Goal: Task Accomplishment & Management: Manage account settings

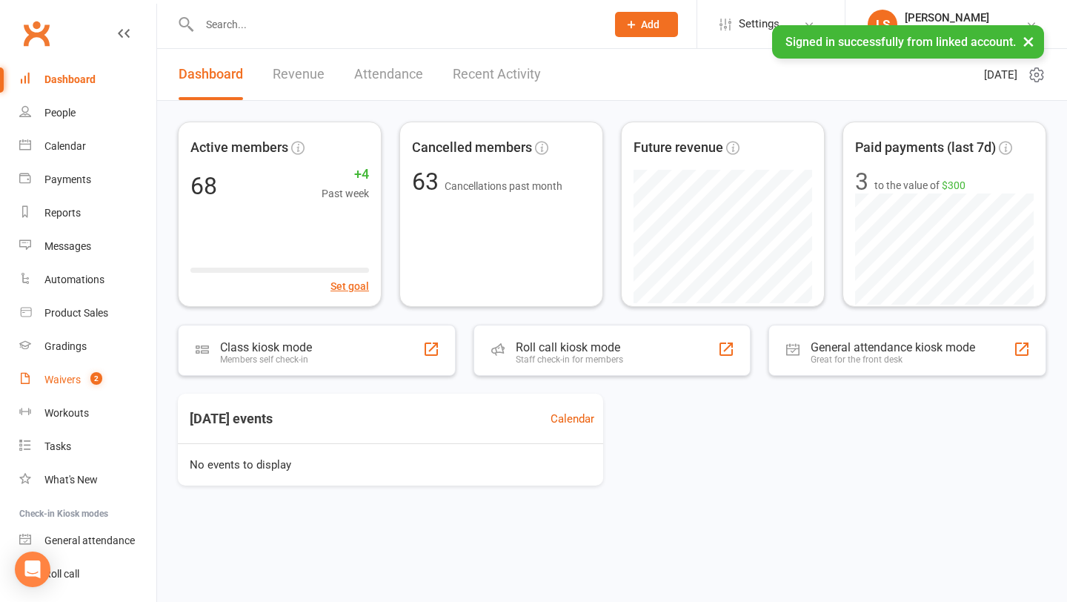
click at [59, 374] on div "Waivers" at bounding box center [62, 380] width 36 height 12
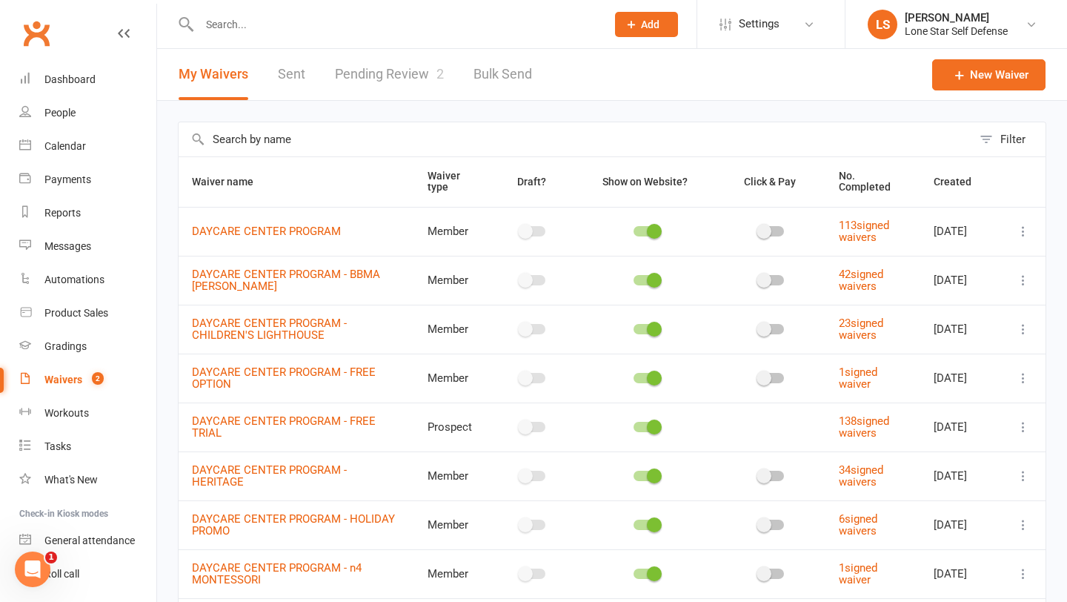
click at [361, 79] on link "Pending Review 2" at bounding box center [389, 74] width 109 height 51
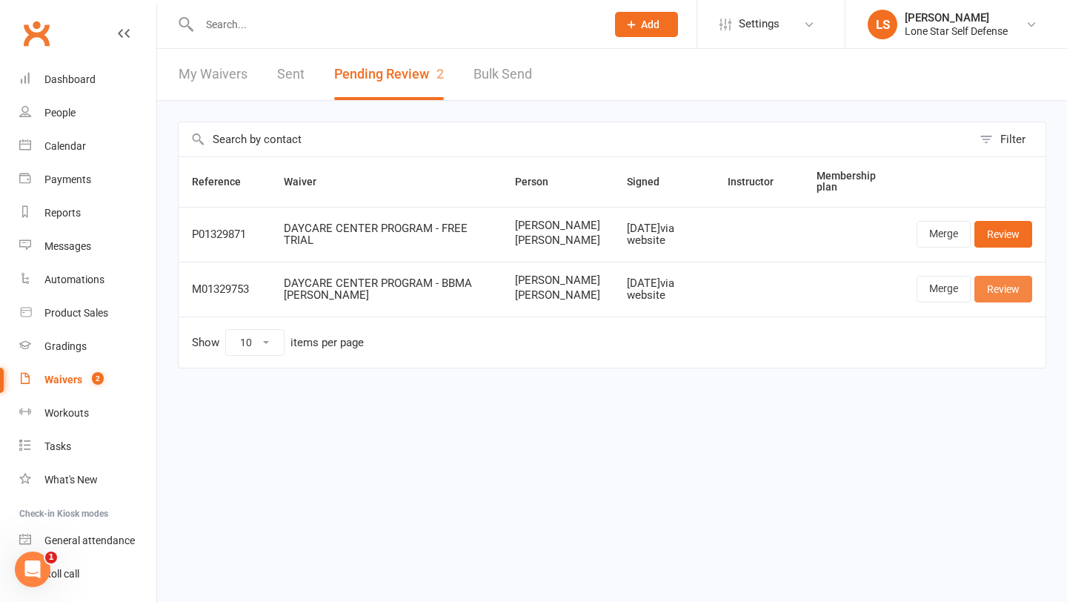
click at [1001, 302] on link "Review" at bounding box center [1004, 289] width 58 height 27
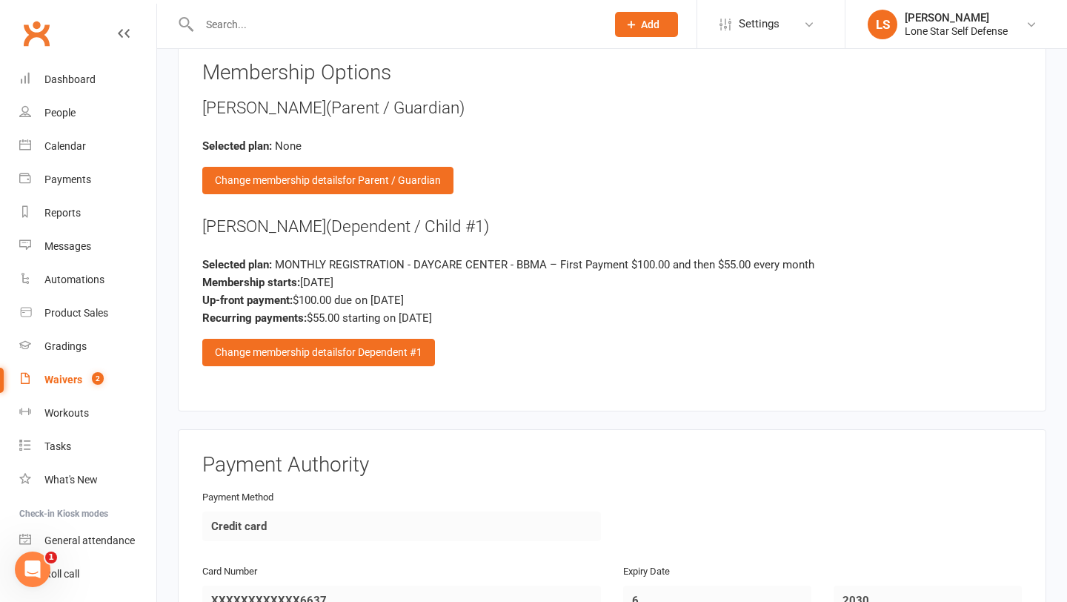
scroll to position [1251, 0]
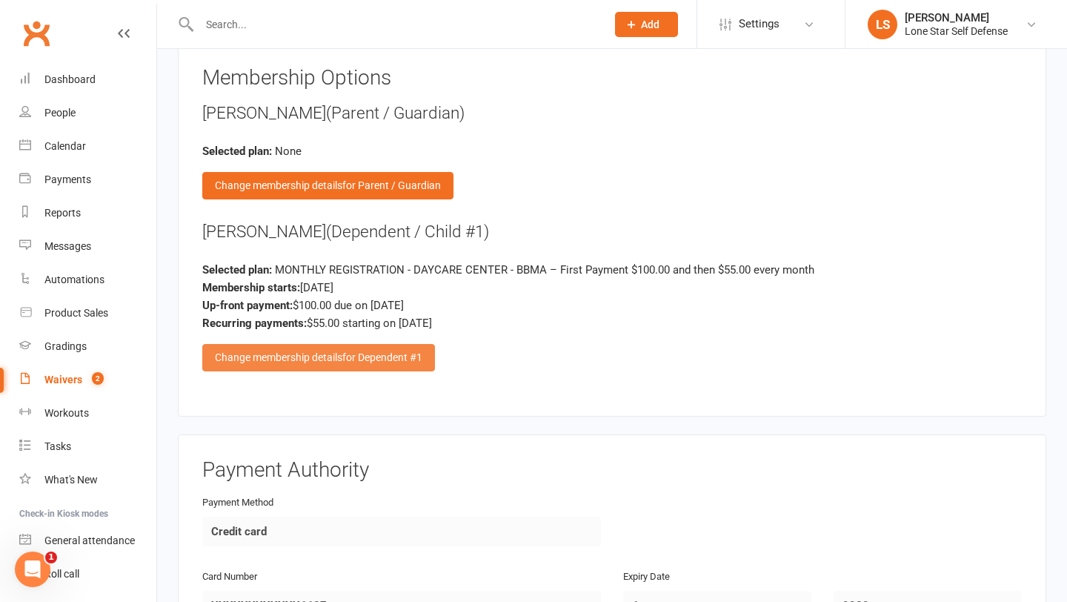
click at [419, 351] on span "for Dependent #1" at bounding box center [382, 357] width 80 height 12
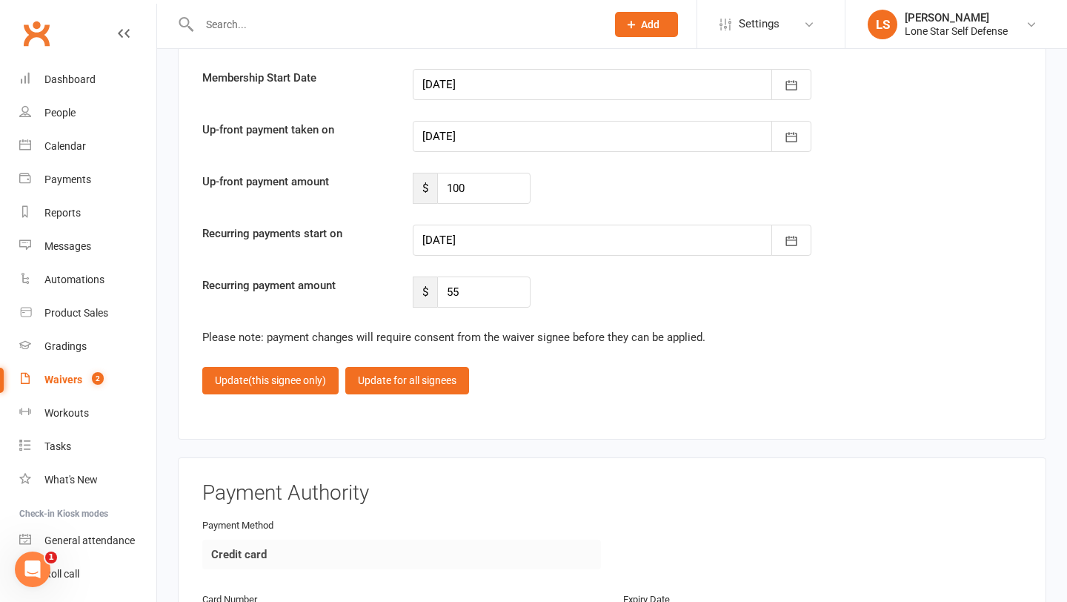
scroll to position [1990, 0]
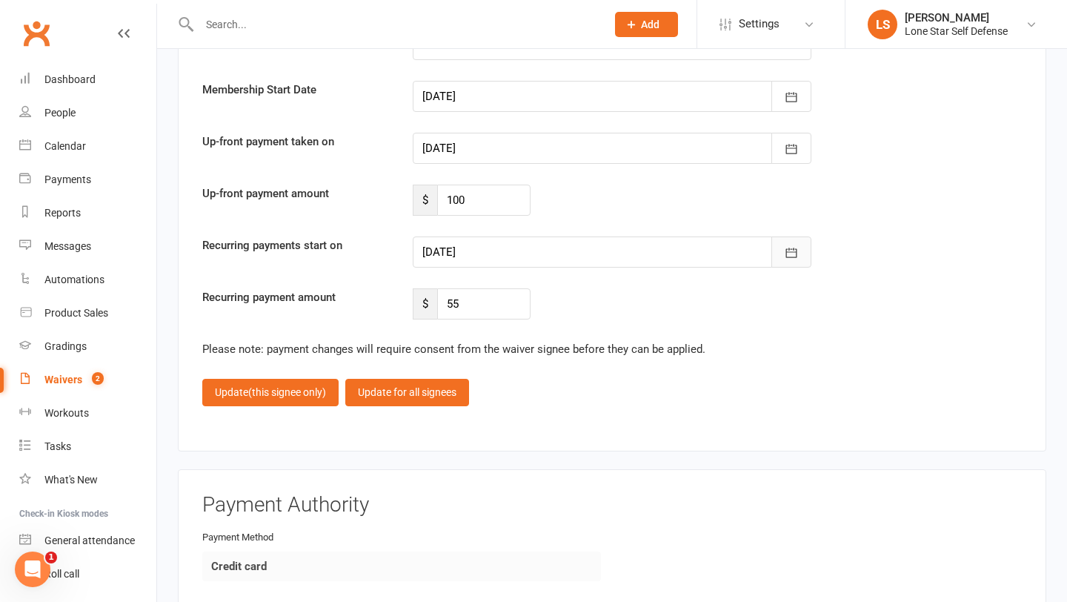
click at [793, 247] on icon "button" at bounding box center [791, 252] width 15 height 15
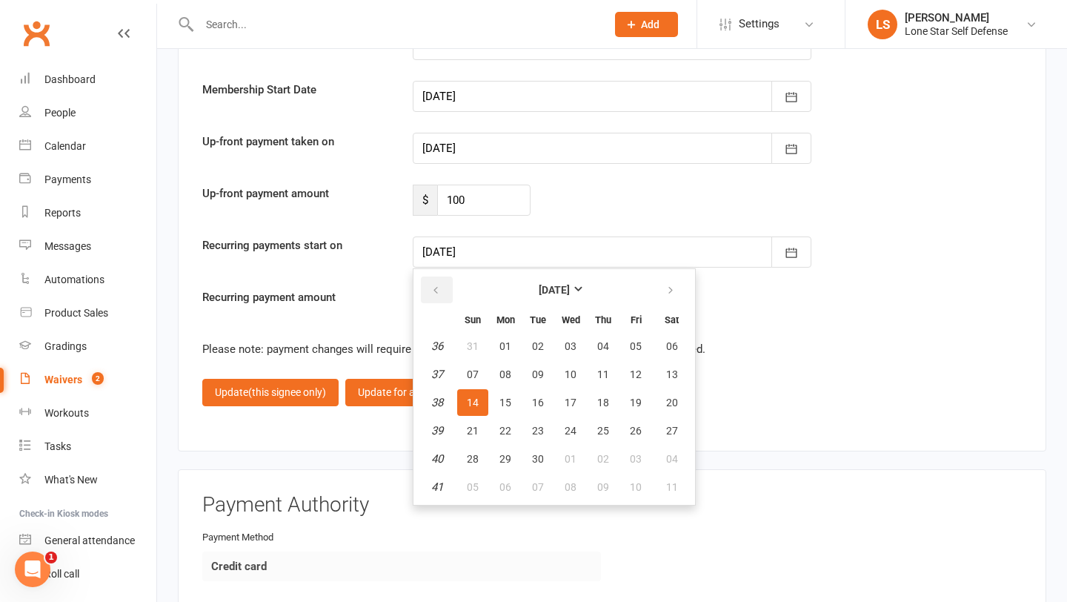
click at [437, 276] on button "button" at bounding box center [437, 289] width 32 height 27
click at [674, 285] on icon "button" at bounding box center [671, 291] width 10 height 12
click at [559, 456] on button "01" at bounding box center [570, 458] width 31 height 27
type input "[DATE]"
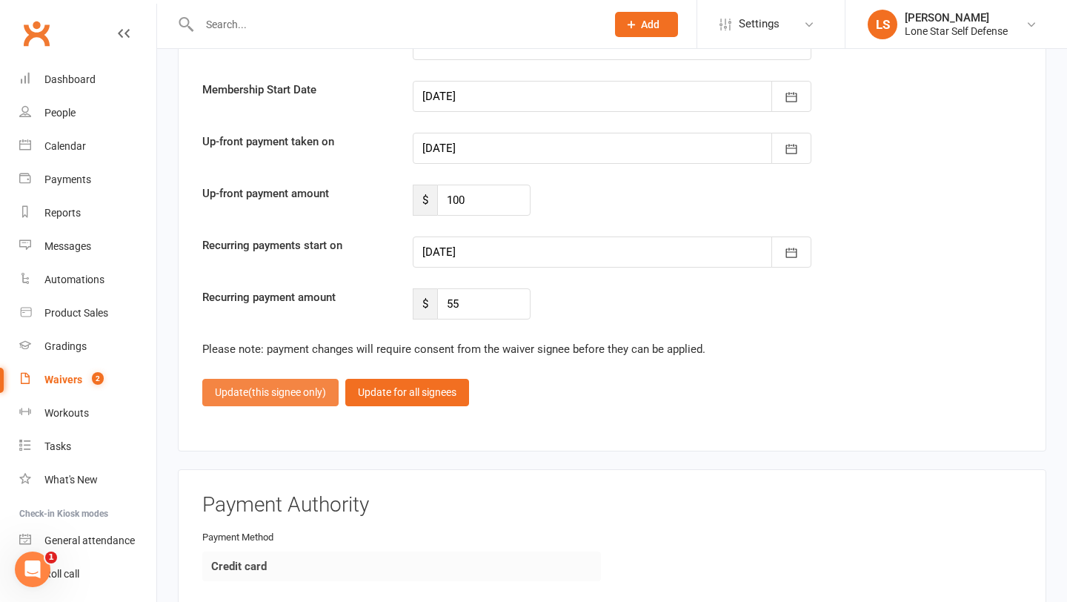
click at [276, 391] on span "(this signee only)" at bounding box center [287, 392] width 78 height 12
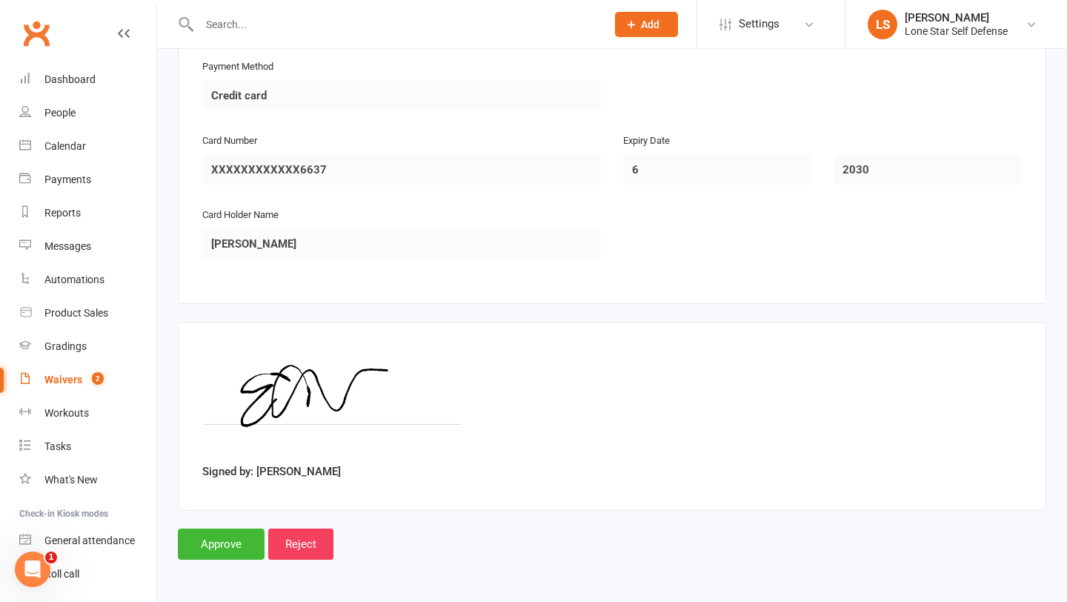
scroll to position [1681, 0]
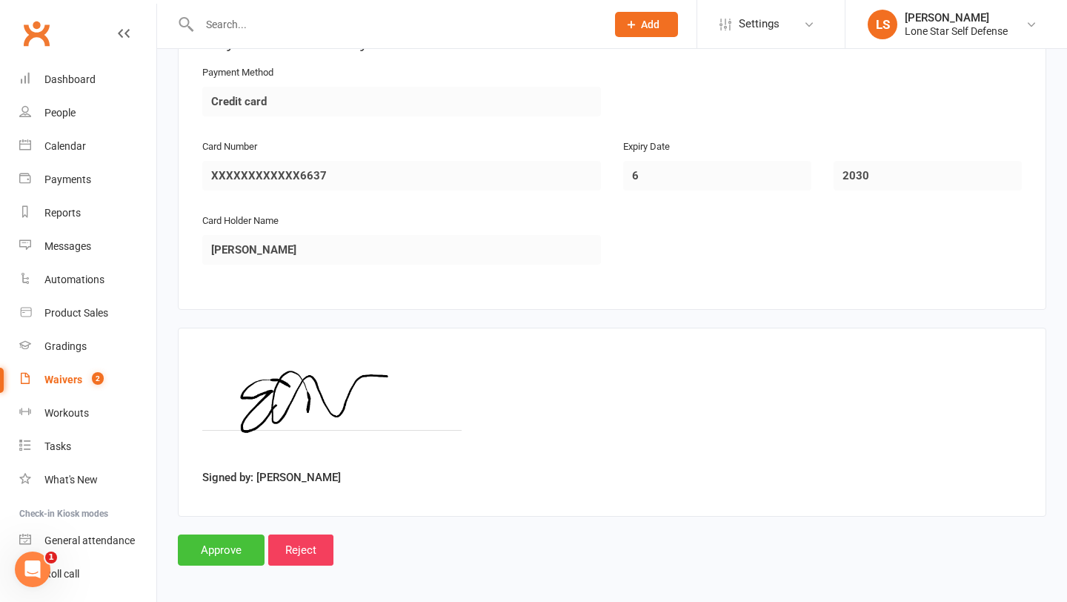
click at [219, 541] on input "Approve" at bounding box center [221, 549] width 87 height 31
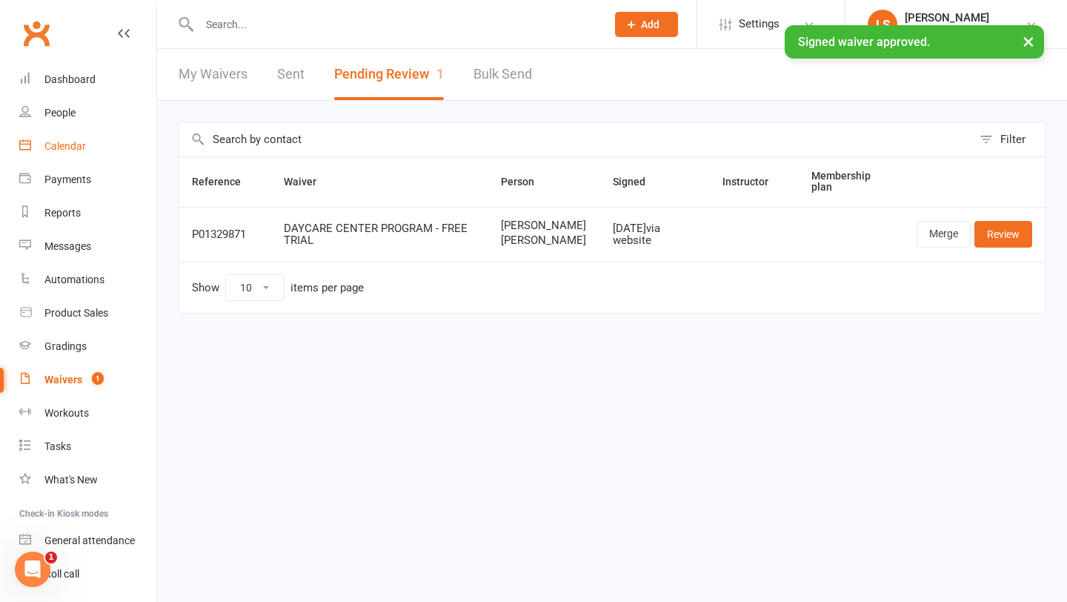
click at [70, 149] on div "Calendar" at bounding box center [65, 146] width 42 height 12
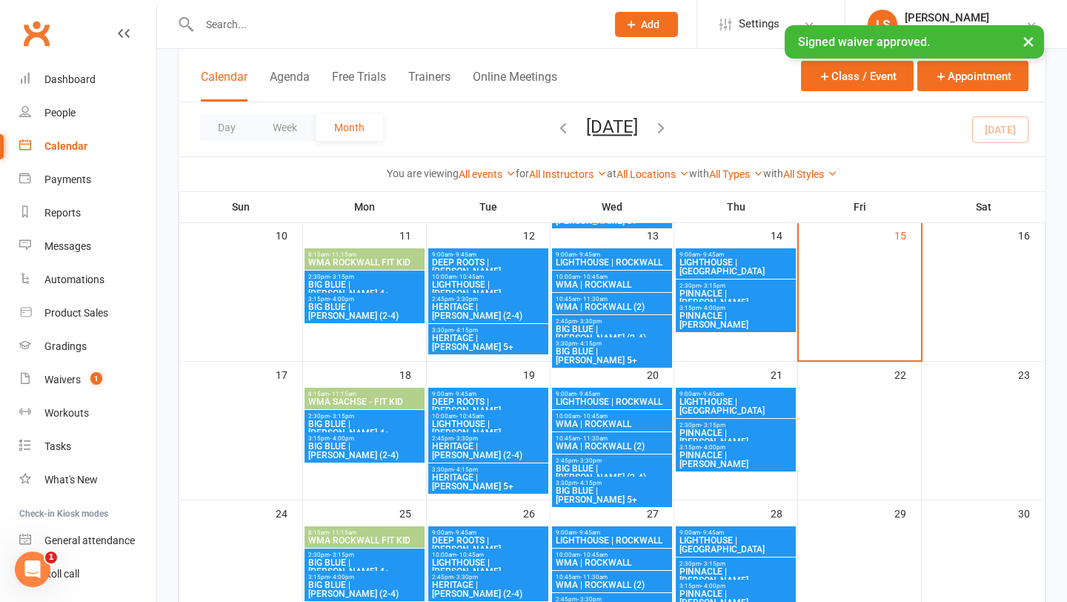
scroll to position [373, 0]
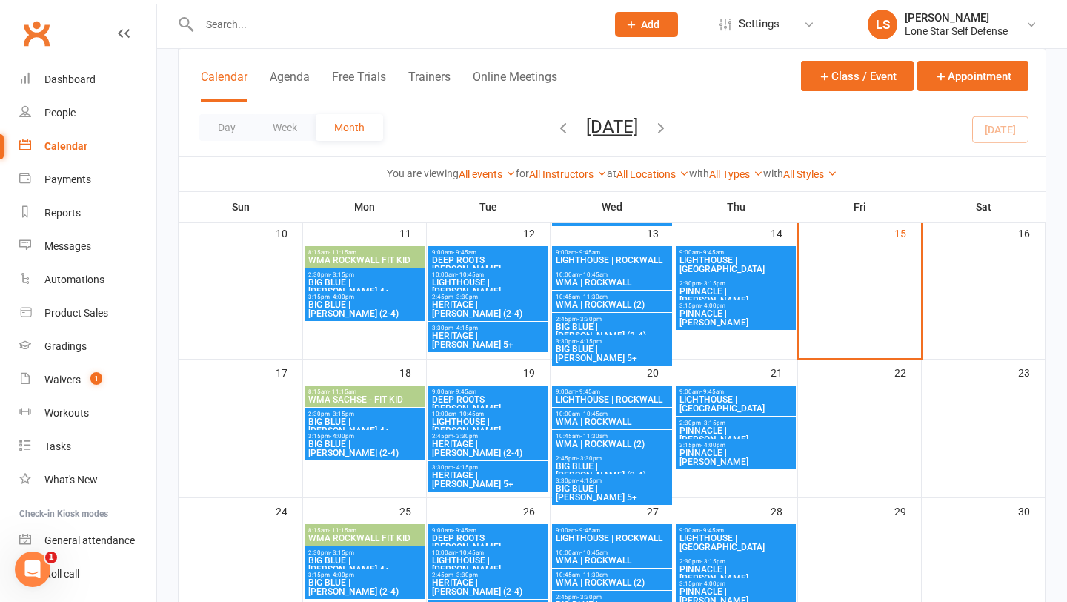
click at [340, 21] on input "text" at bounding box center [395, 24] width 401 height 21
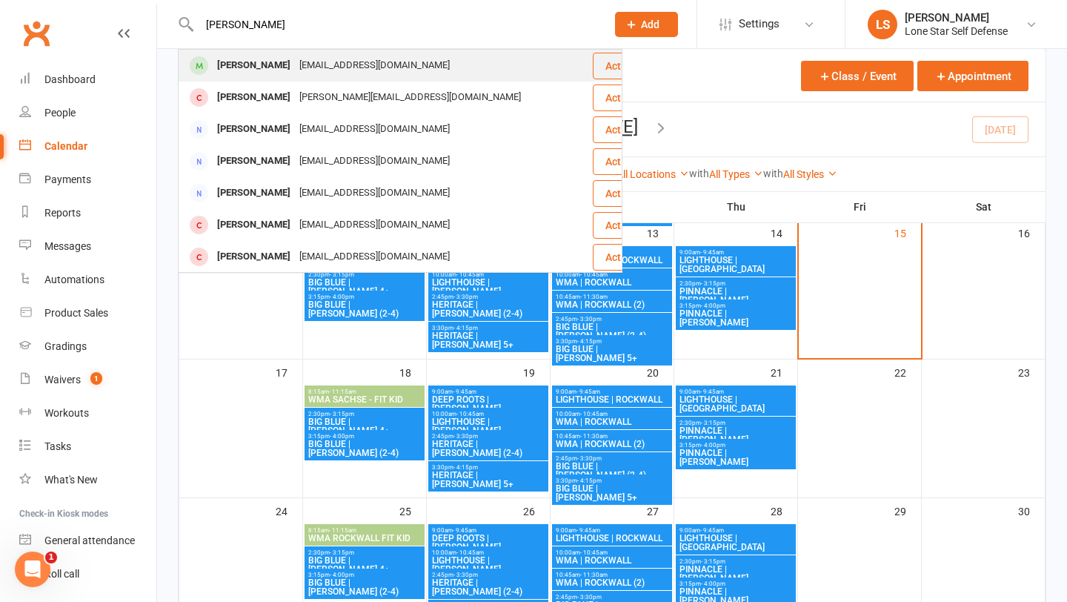
type input "[PERSON_NAME]"
click at [300, 67] on div "[EMAIL_ADDRESS][DOMAIN_NAME]" at bounding box center [374, 65] width 159 height 21
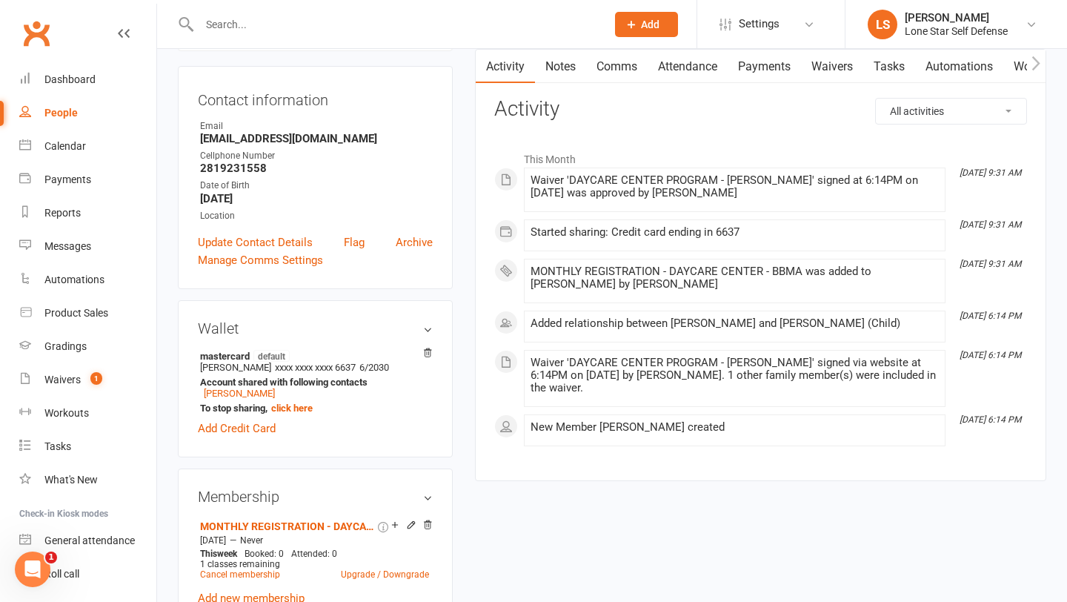
scroll to position [141, 0]
click at [70, 144] on div "Calendar" at bounding box center [65, 146] width 42 height 12
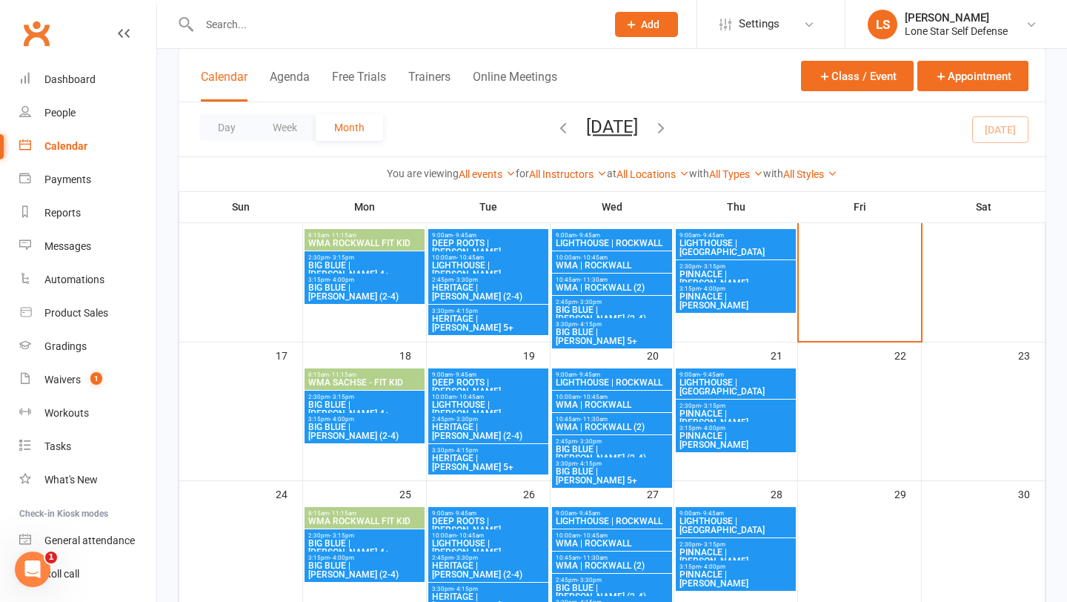
scroll to position [399, 0]
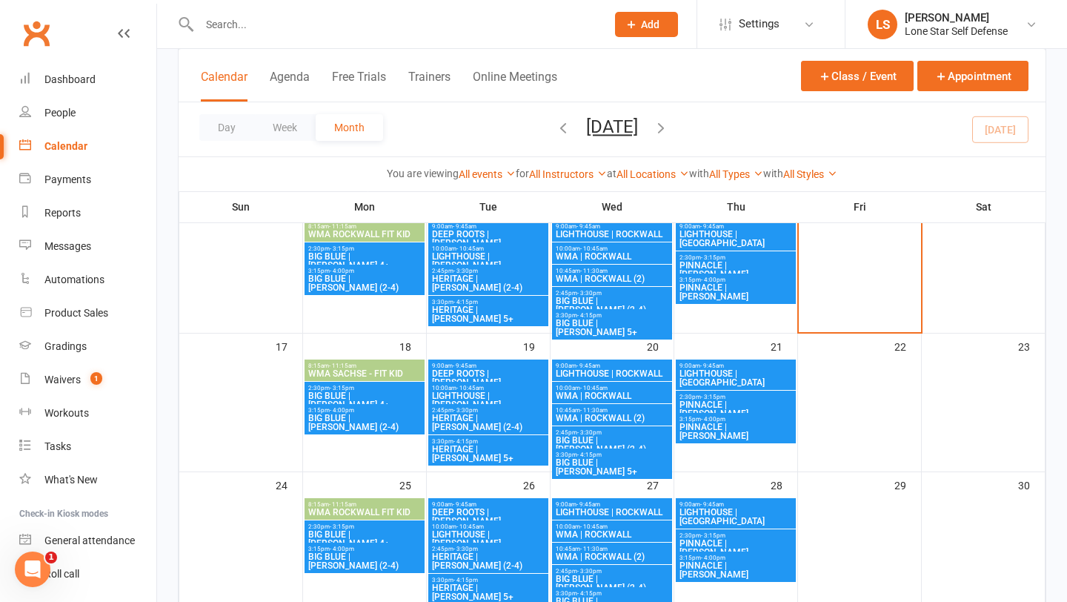
click at [339, 415] on span "BIG BLUE | [PERSON_NAME] (2-4)" at bounding box center [365, 423] width 114 height 18
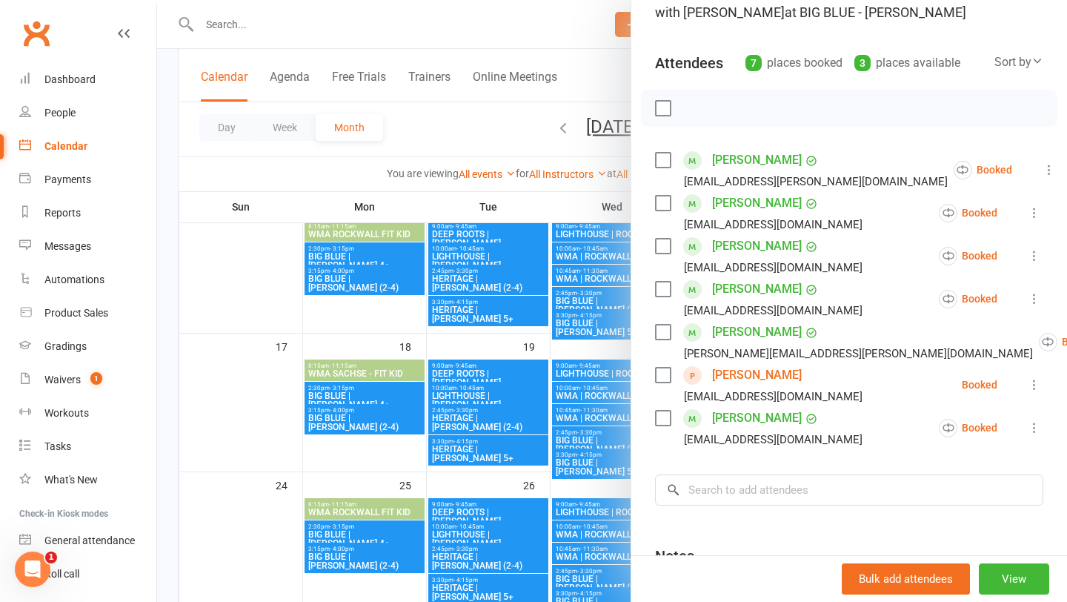
scroll to position [148, 0]
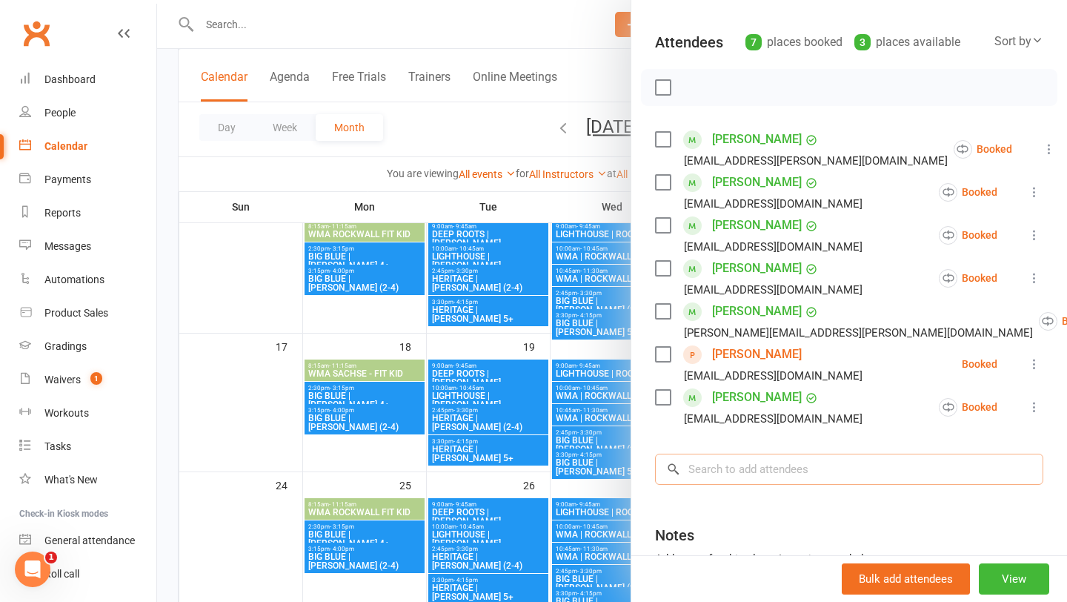
click at [787, 455] on input "search" at bounding box center [849, 469] width 388 height 31
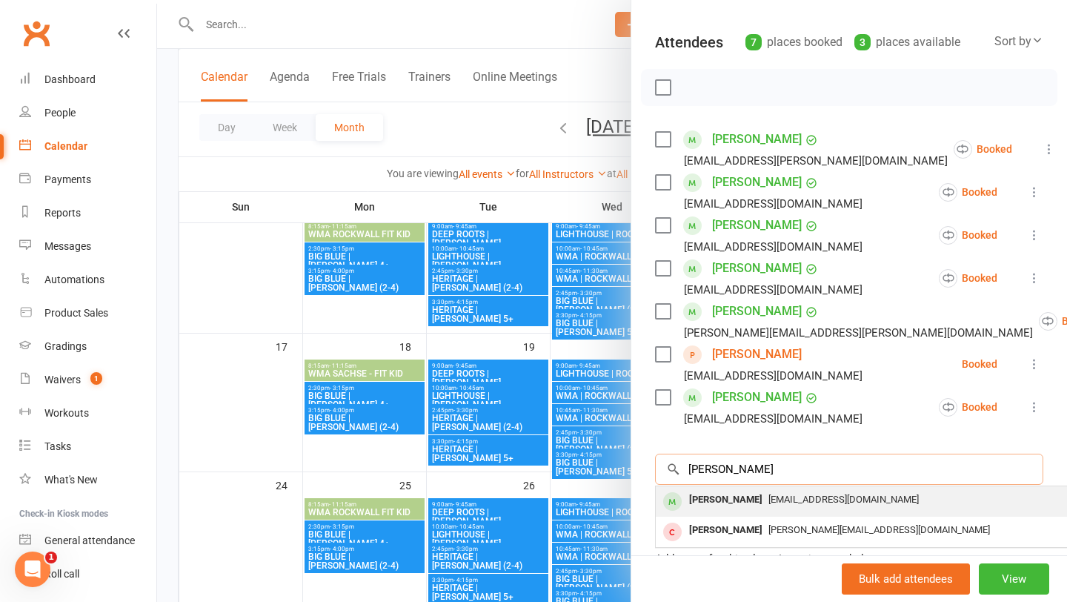
type input "[PERSON_NAME]"
click at [769, 501] on span "[EMAIL_ADDRESS][DOMAIN_NAME]" at bounding box center [844, 499] width 150 height 11
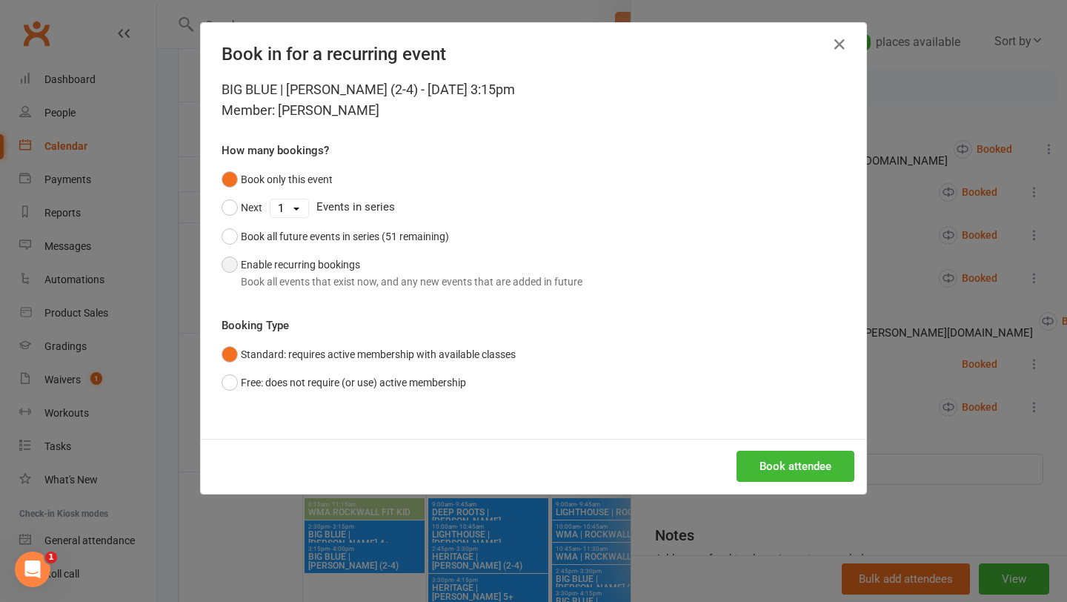
click at [432, 293] on button "Enable recurring bookings Book all events that exist now, and any new events th…" at bounding box center [402, 273] width 361 height 45
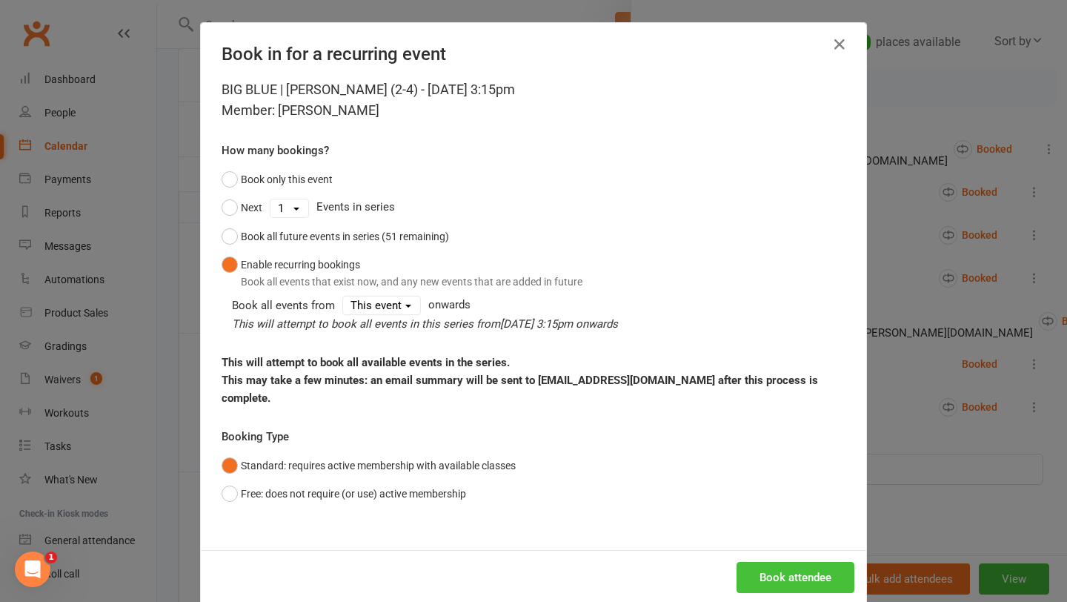
click at [781, 562] on button "Book attendee" at bounding box center [796, 577] width 118 height 31
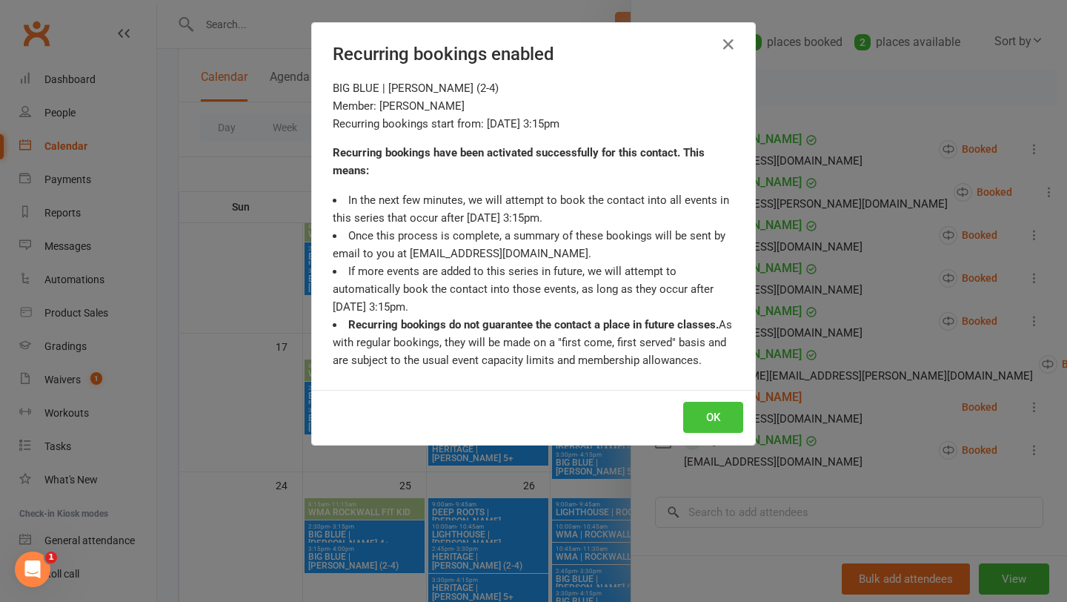
click at [707, 428] on button "OK" at bounding box center [713, 417] width 60 height 31
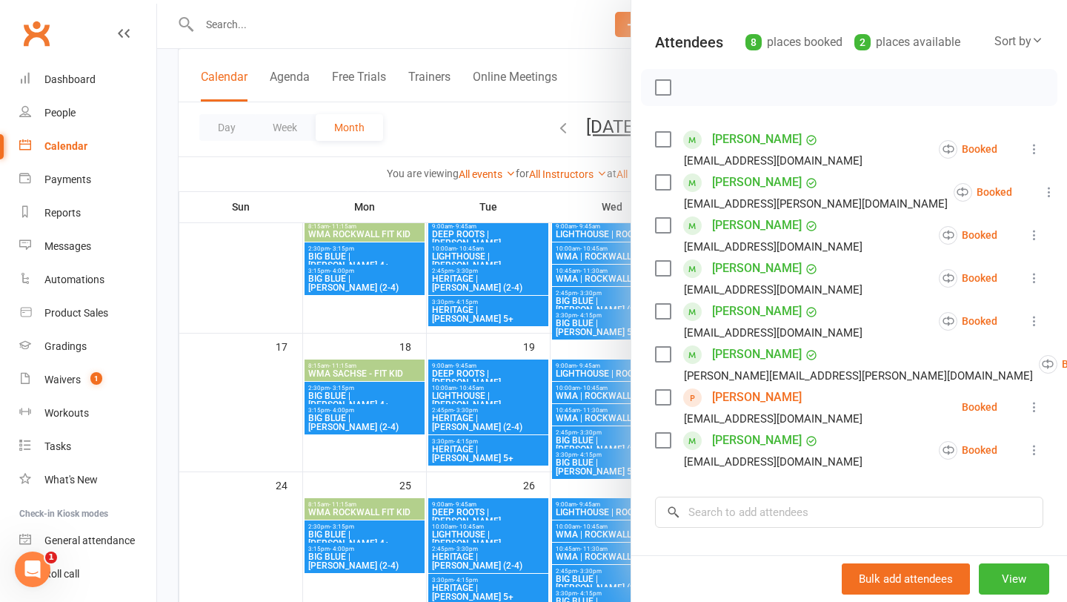
click at [473, 142] on div at bounding box center [612, 301] width 910 height 602
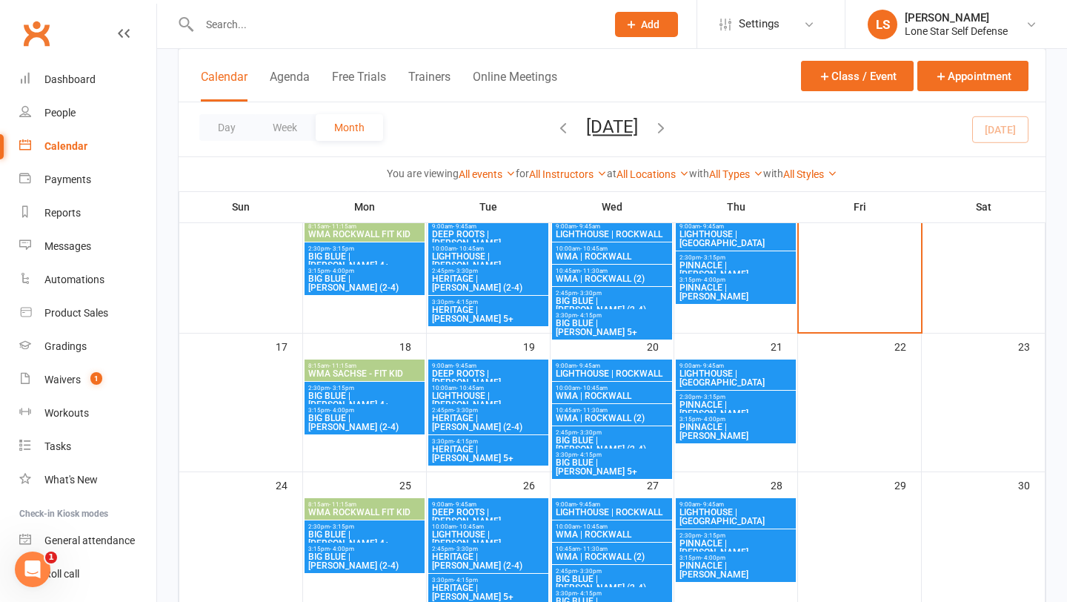
click at [669, 128] on icon "button" at bounding box center [661, 127] width 16 height 16
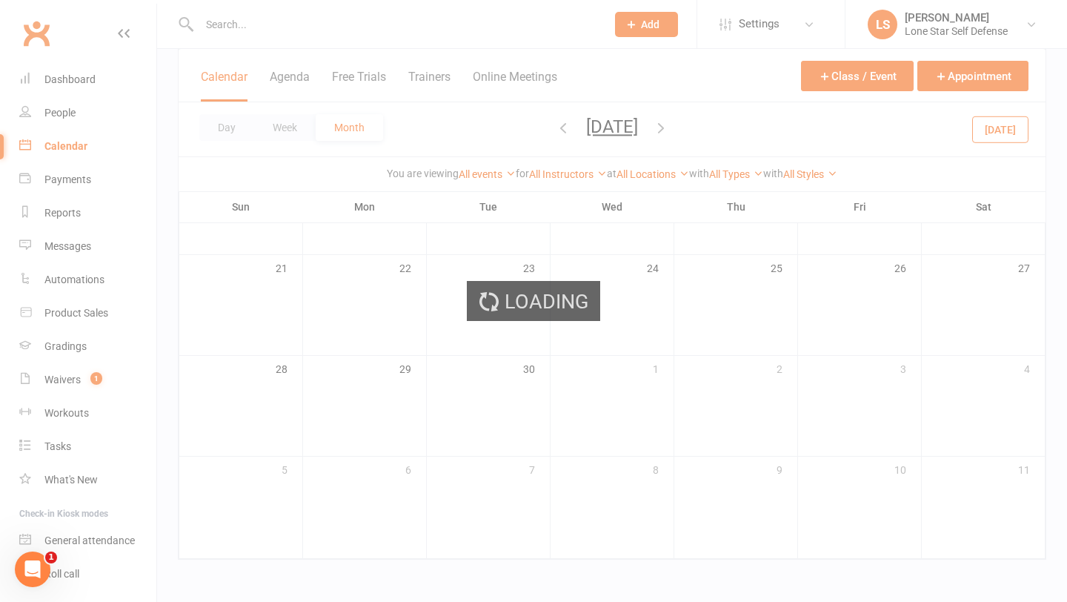
scroll to position [362, 0]
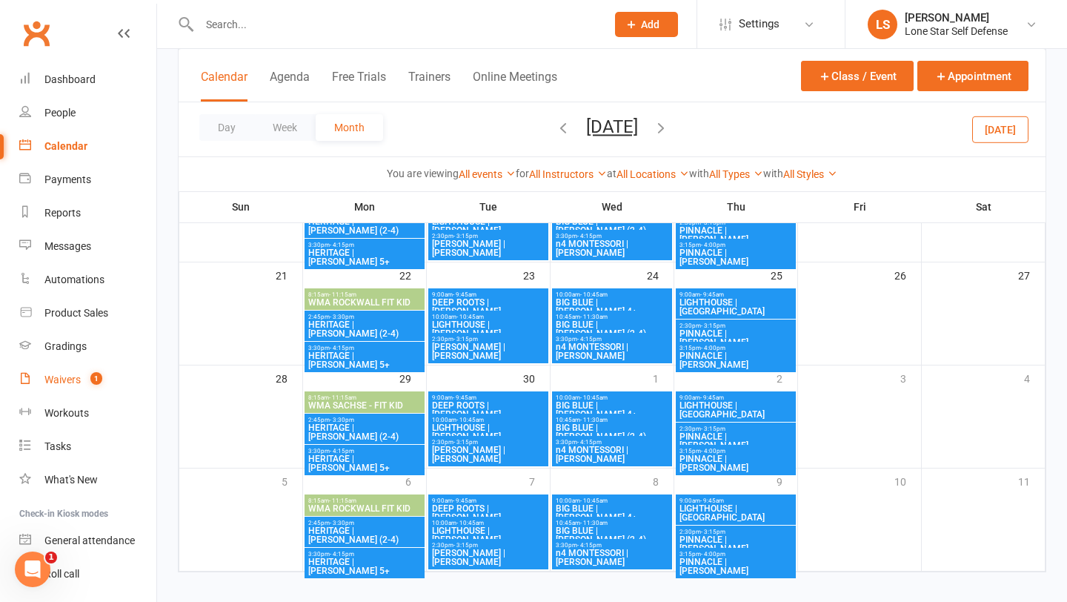
click at [68, 377] on div "Waivers" at bounding box center [62, 380] width 36 height 12
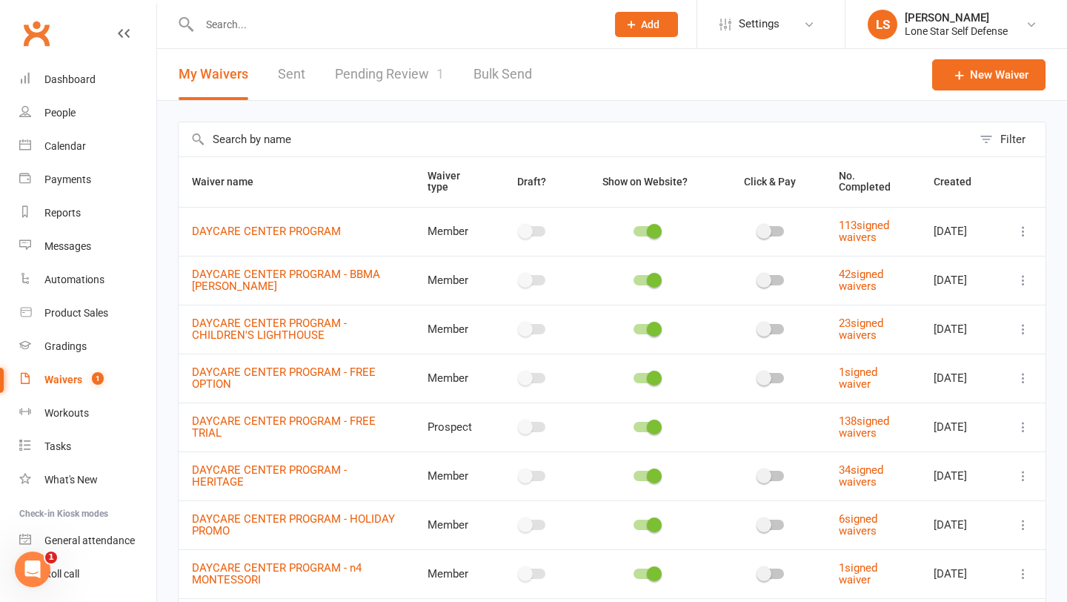
click at [366, 85] on link "Pending Review 1" at bounding box center [389, 74] width 109 height 51
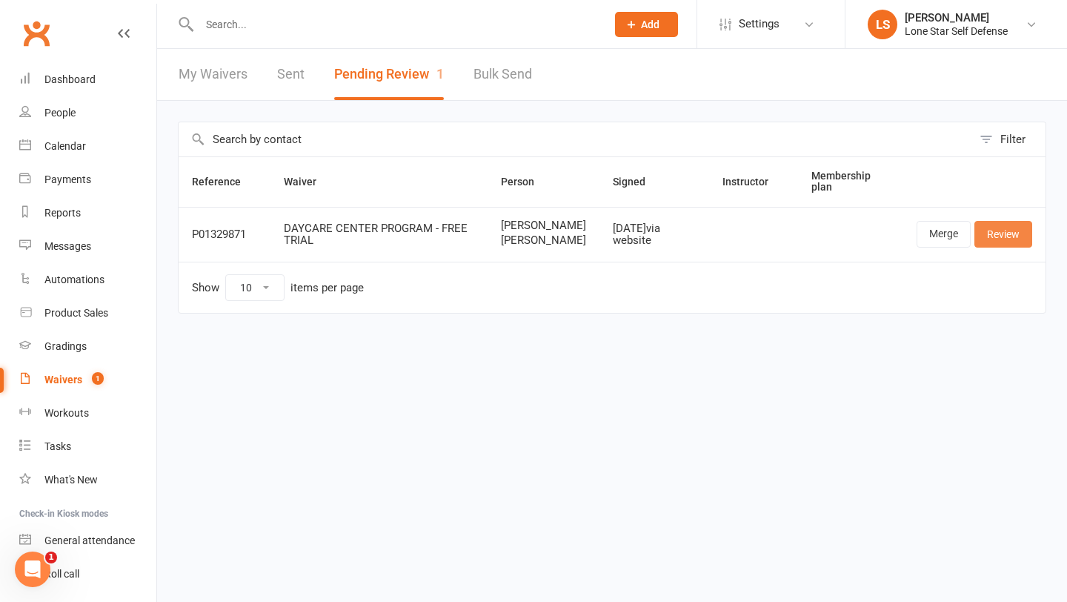
click at [992, 246] on link "Review" at bounding box center [1004, 234] width 58 height 27
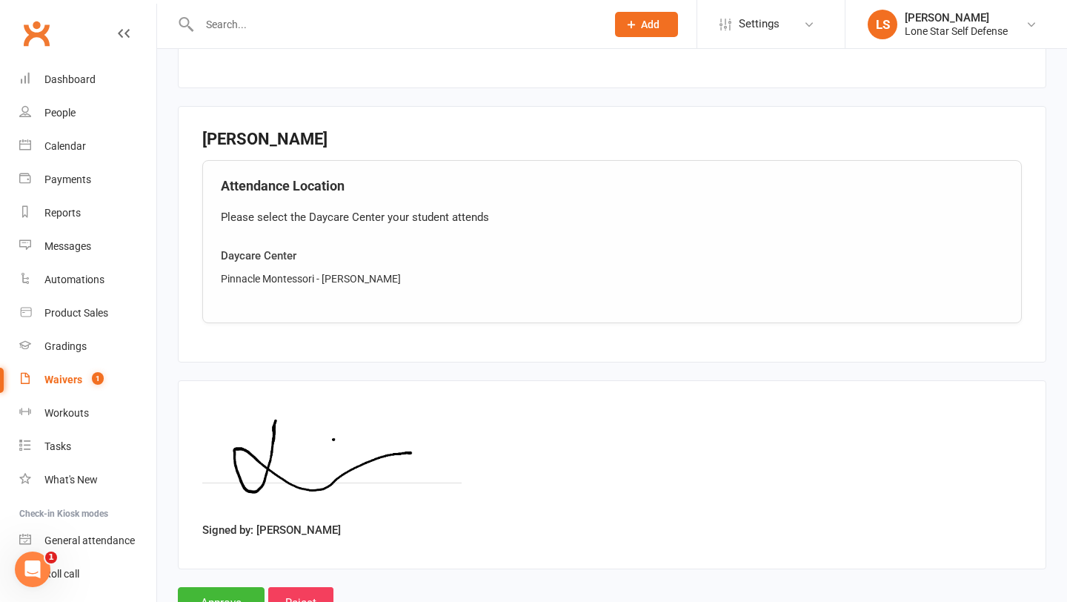
scroll to position [1241, 0]
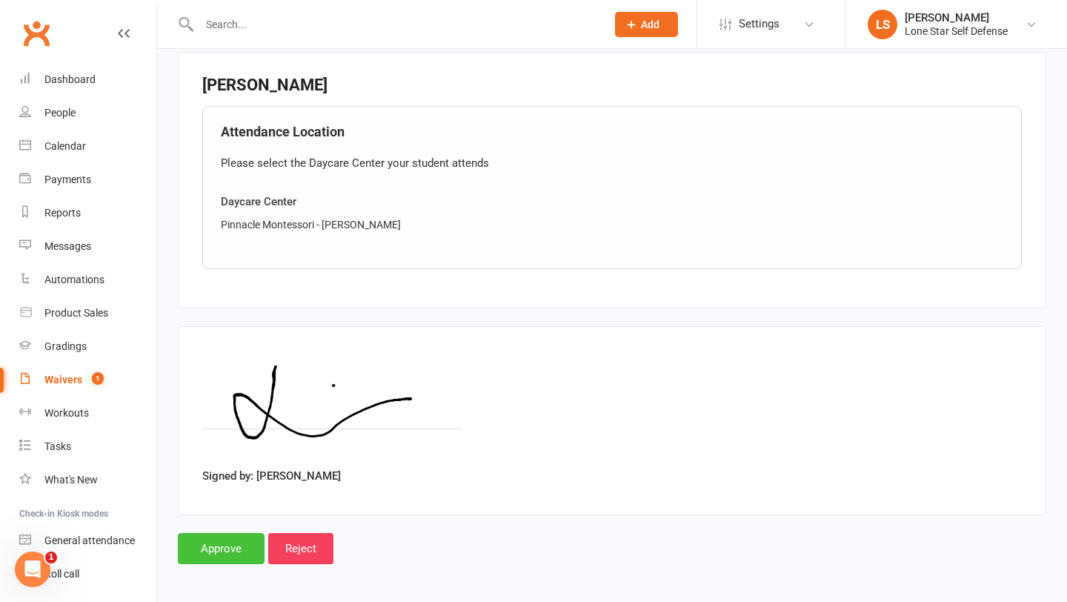
click at [231, 548] on input "Approve" at bounding box center [221, 548] width 87 height 31
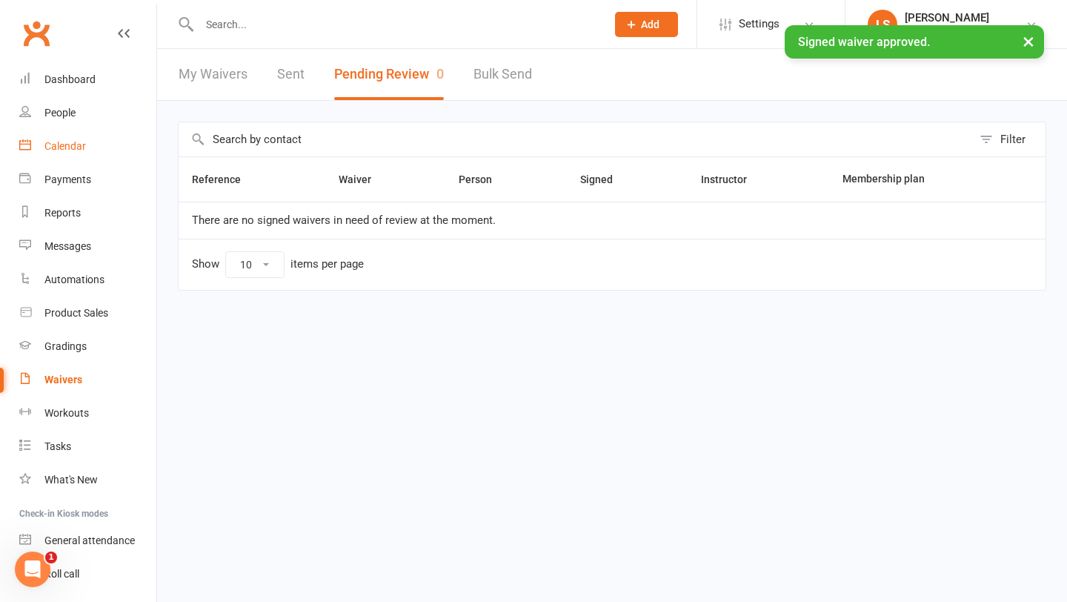
click at [71, 147] on div "Calendar" at bounding box center [65, 146] width 42 height 12
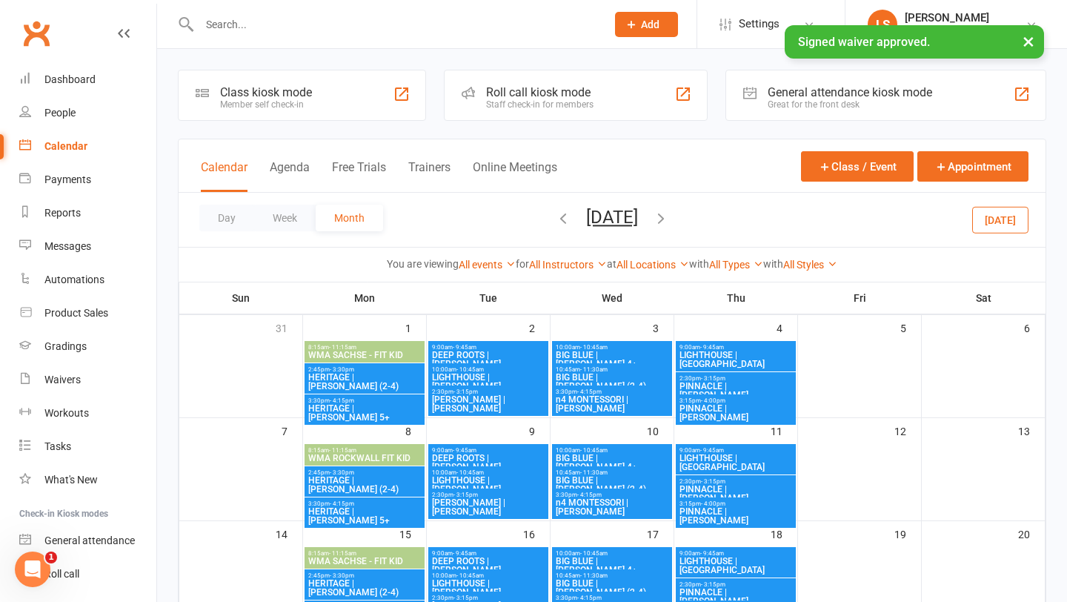
click at [571, 213] on span "[DATE] [DATE] Sun Mon Tue Wed Thu Fri Sat 27 28 29 30 31 01 02 03 04 05 06 07 0…" at bounding box center [612, 220] width 82 height 26
click at [555, 216] on icon "button" at bounding box center [563, 218] width 16 height 16
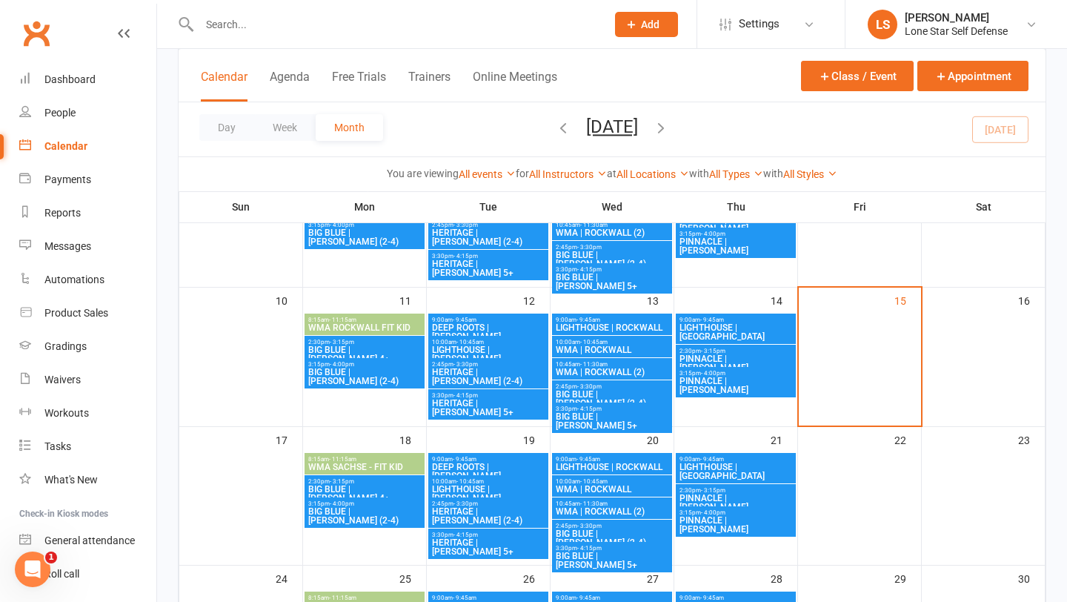
scroll to position [306, 0]
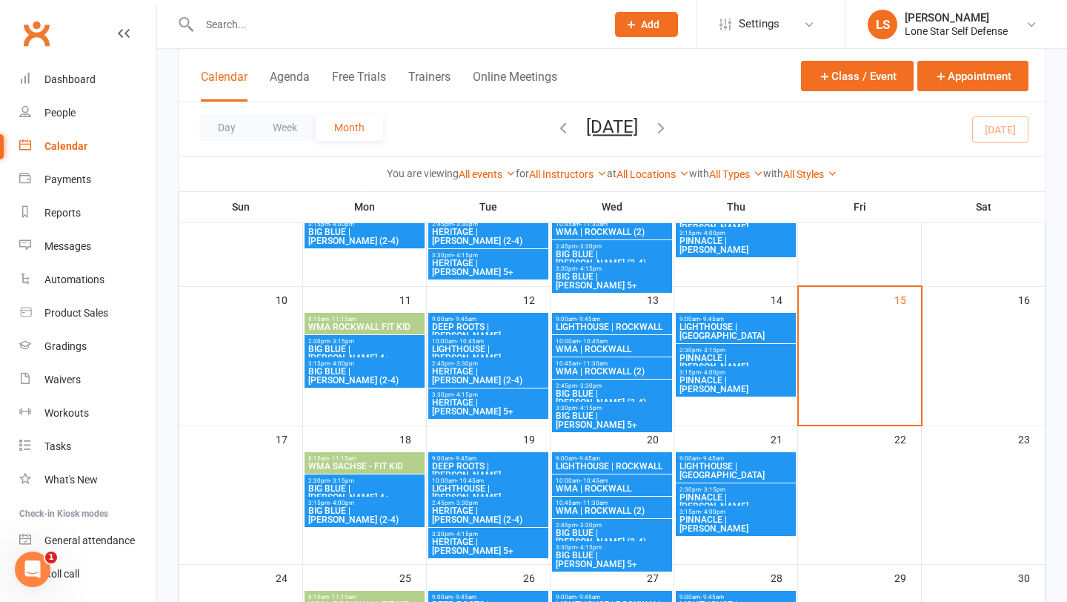
click at [760, 497] on span "PINNACLE | [PERSON_NAME]" at bounding box center [736, 502] width 114 height 18
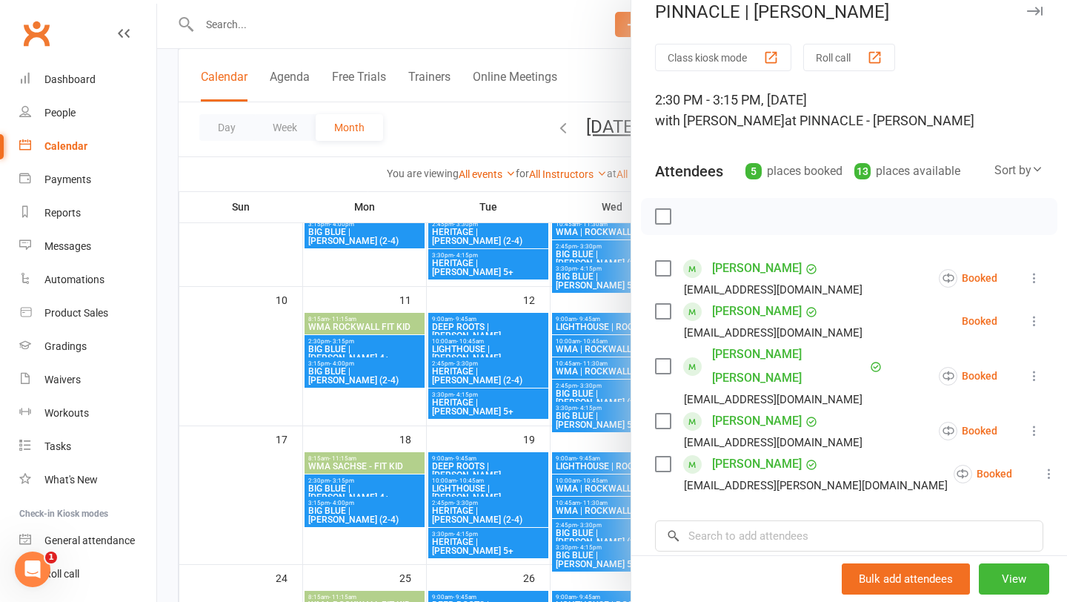
scroll to position [21, 0]
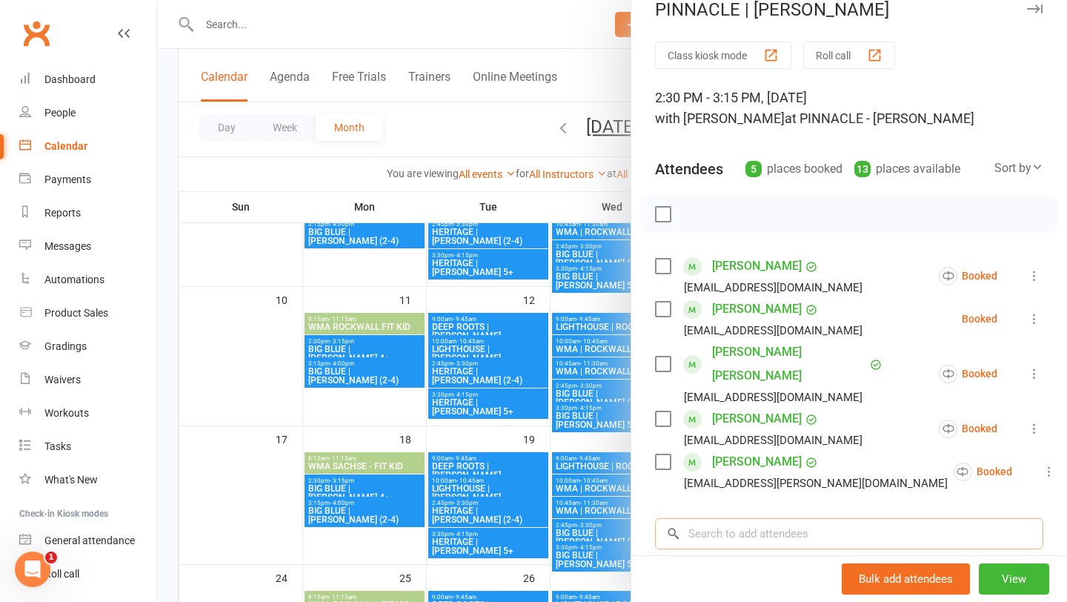
click at [749, 518] on input "search" at bounding box center [849, 533] width 388 height 31
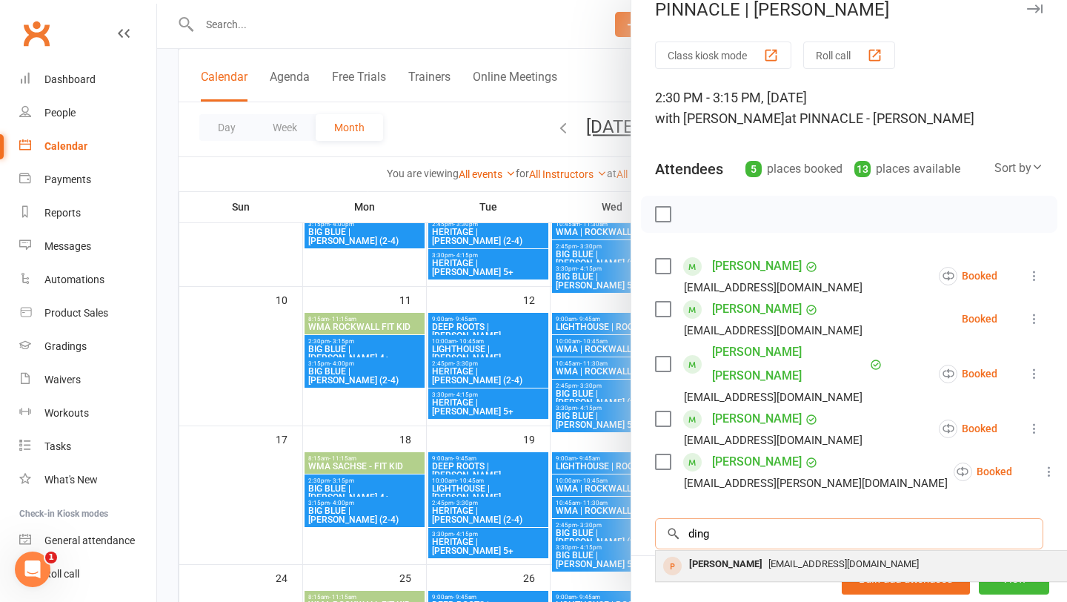
type input "ding"
click at [742, 554] on div "[PERSON_NAME]" at bounding box center [725, 564] width 85 height 21
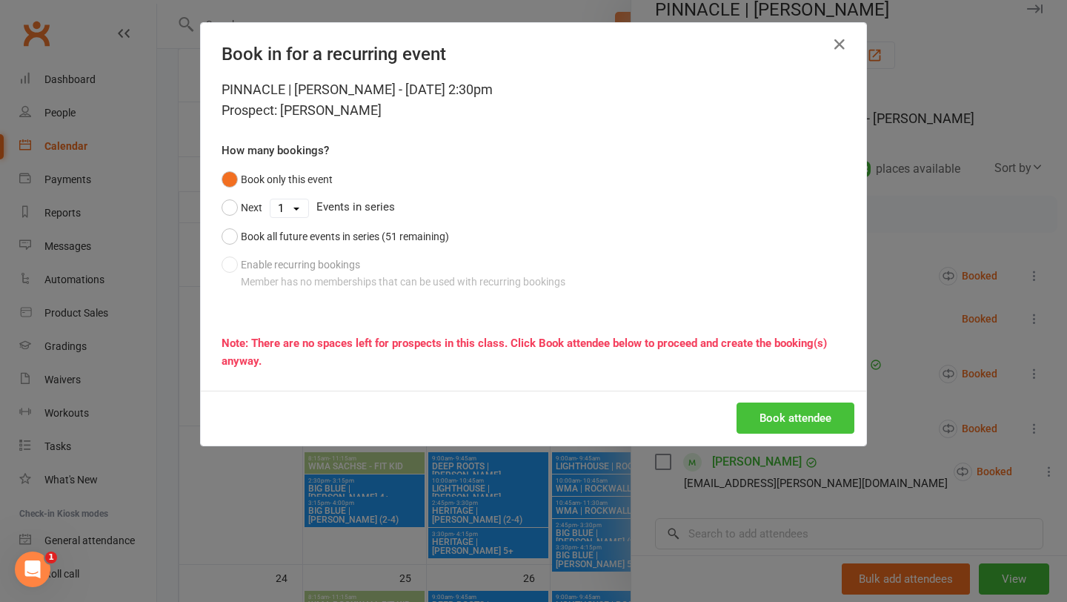
click at [767, 417] on button "Book attendee" at bounding box center [796, 417] width 118 height 31
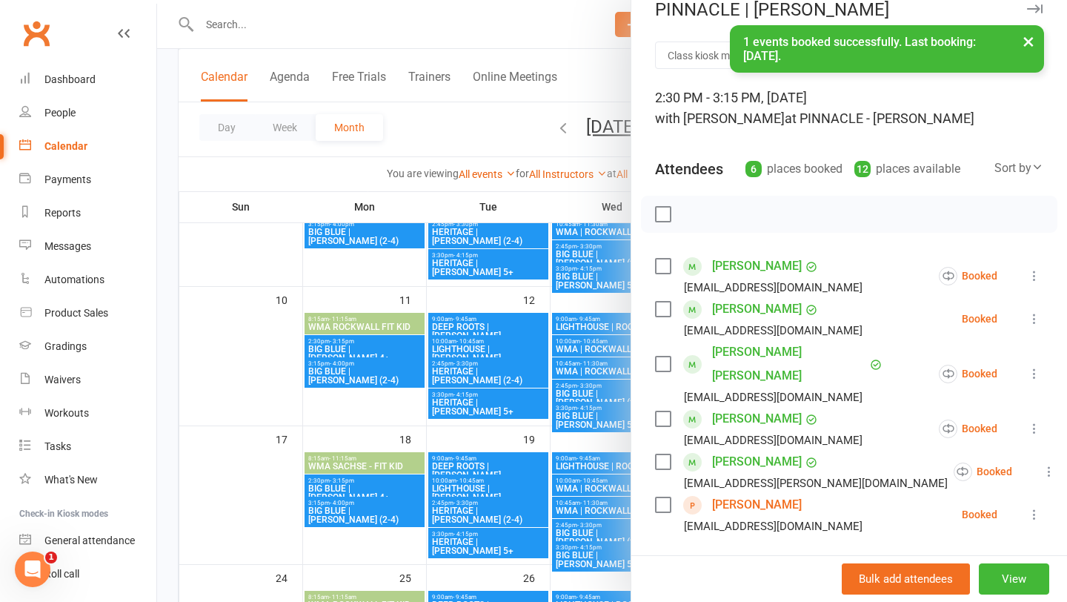
click at [495, 25] on div "× 1 events booked successfully. Last booking: [DATE]." at bounding box center [524, 25] width 1048 height 0
click at [532, 25] on div "× 1 events booked successfully. Last booking: [DATE]." at bounding box center [524, 25] width 1048 height 0
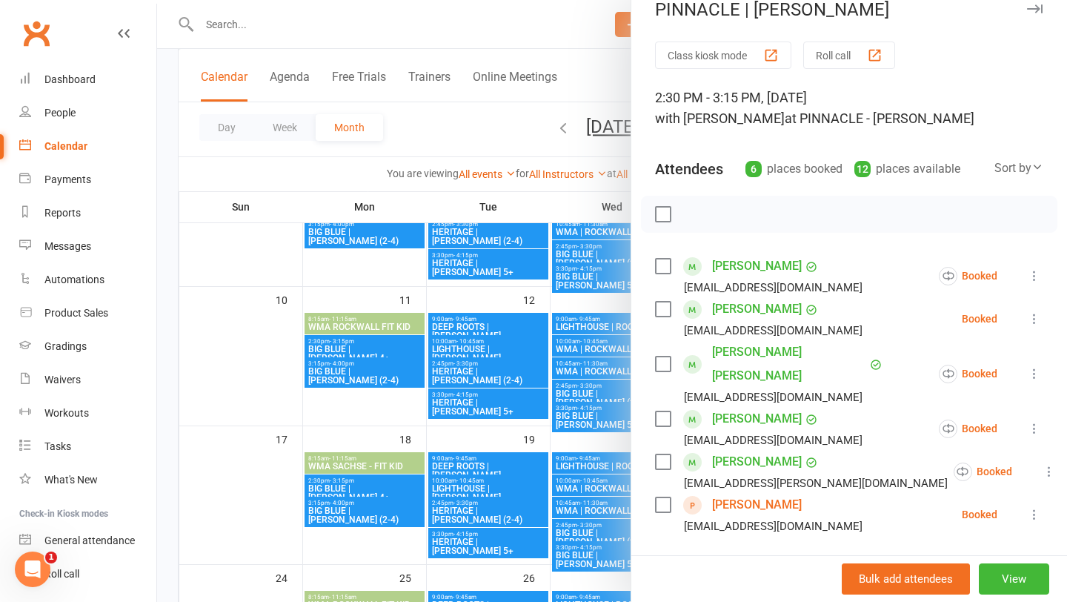
click at [529, 19] on div at bounding box center [612, 301] width 910 height 602
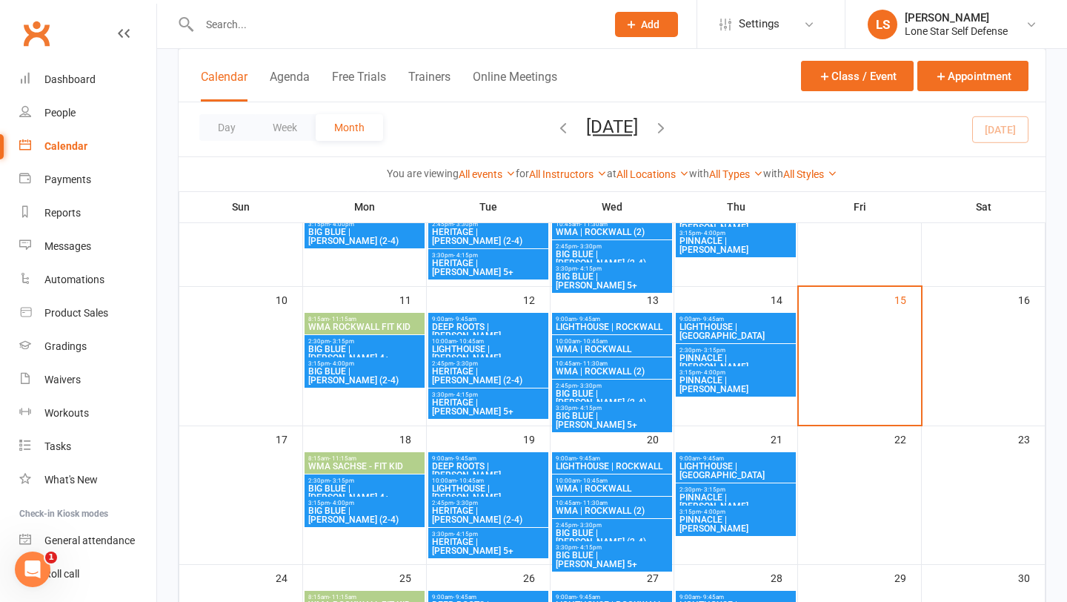
click at [733, 515] on span "PINNACLE | [PERSON_NAME]" at bounding box center [736, 524] width 114 height 18
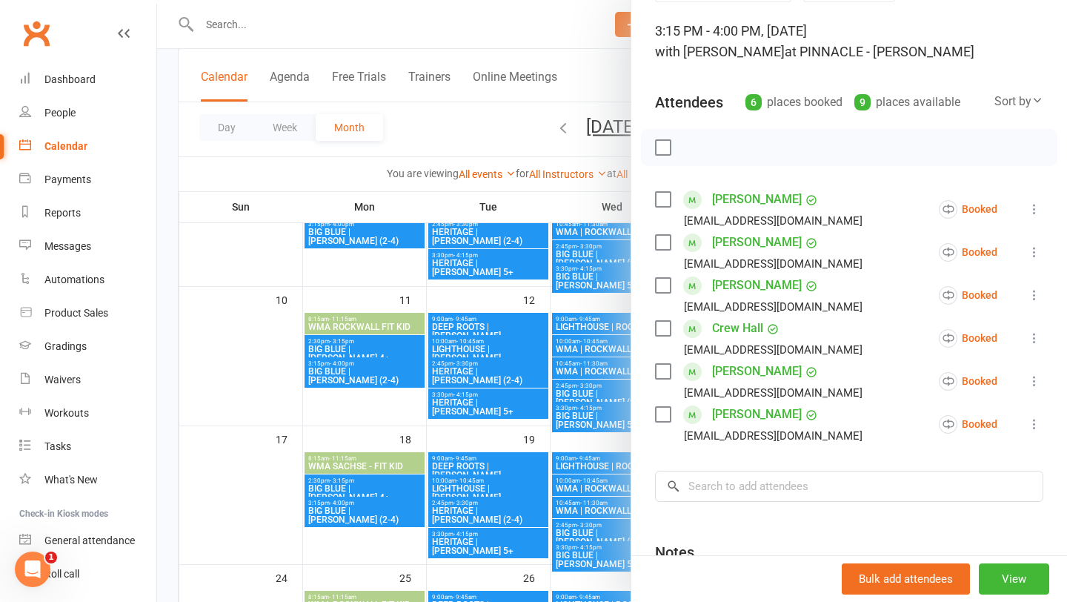
scroll to position [89, 0]
click at [548, 33] on div at bounding box center [612, 301] width 910 height 602
